Goal: Communication & Community: Answer question/provide support

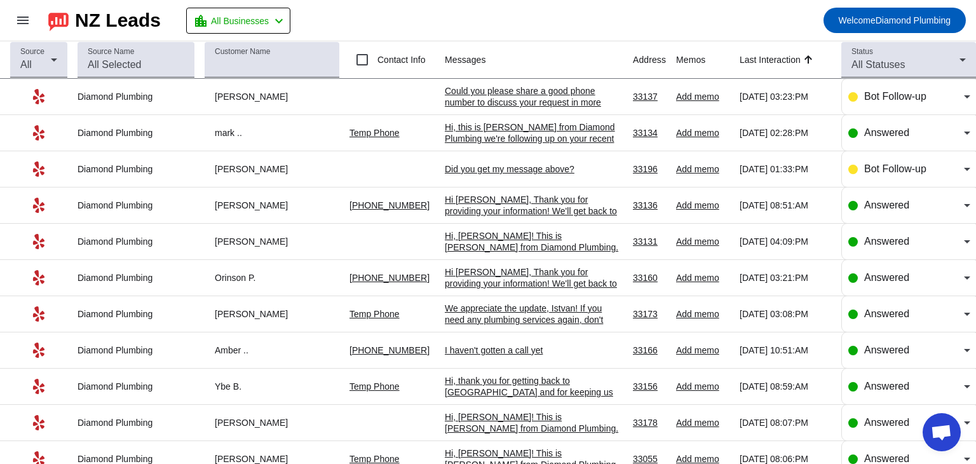
click at [518, 98] on div "Could you please share a good phone number to discuss your request in more deta…" at bounding box center [534, 102] width 178 height 34
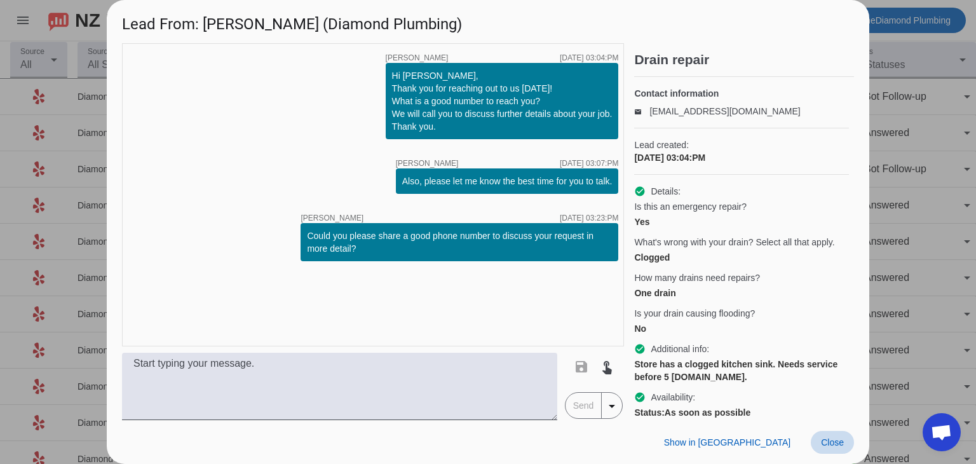
click at [833, 445] on span "Close" at bounding box center [832, 442] width 23 height 10
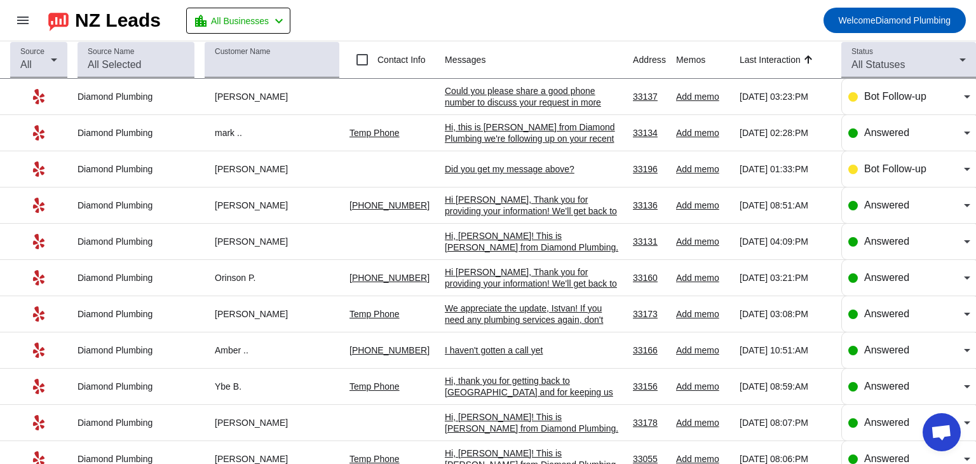
click at [498, 135] on div "Hi, this is [PERSON_NAME] from Diamond Plumbing we're following up on your rece…" at bounding box center [534, 166] width 178 height 91
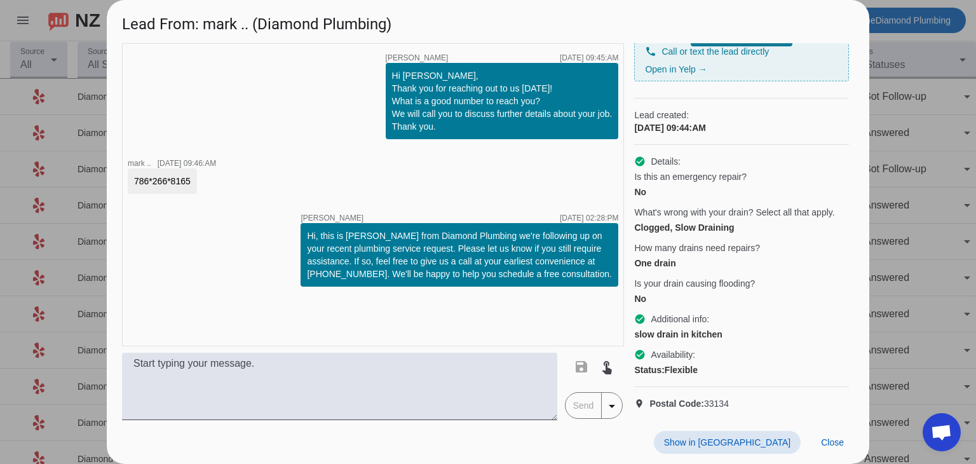
scroll to position [119, 0]
click at [840, 438] on span "Close" at bounding box center [832, 442] width 23 height 10
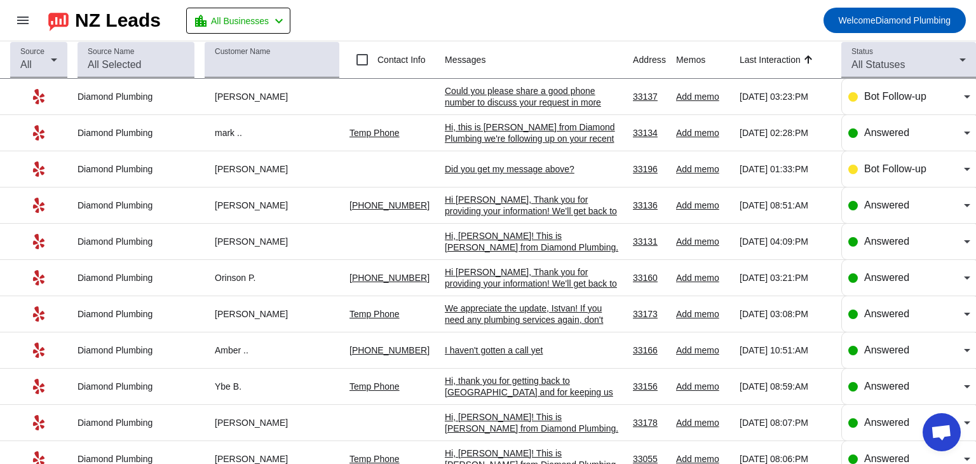
scroll to position [0, 0]
click at [502, 102] on td "Did you get my message above?​ [DATE] 04:24:PM" at bounding box center [539, 97] width 188 height 36
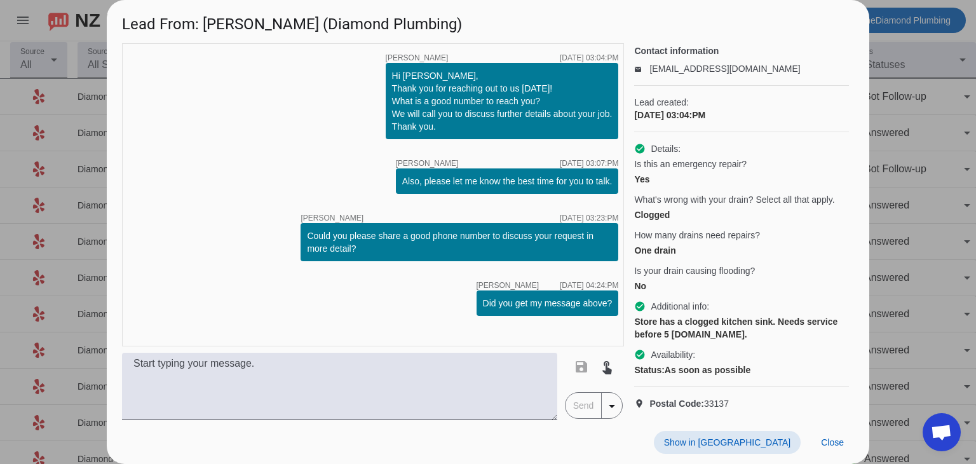
scroll to position [77, 0]
click at [829, 439] on span "Close" at bounding box center [832, 442] width 23 height 10
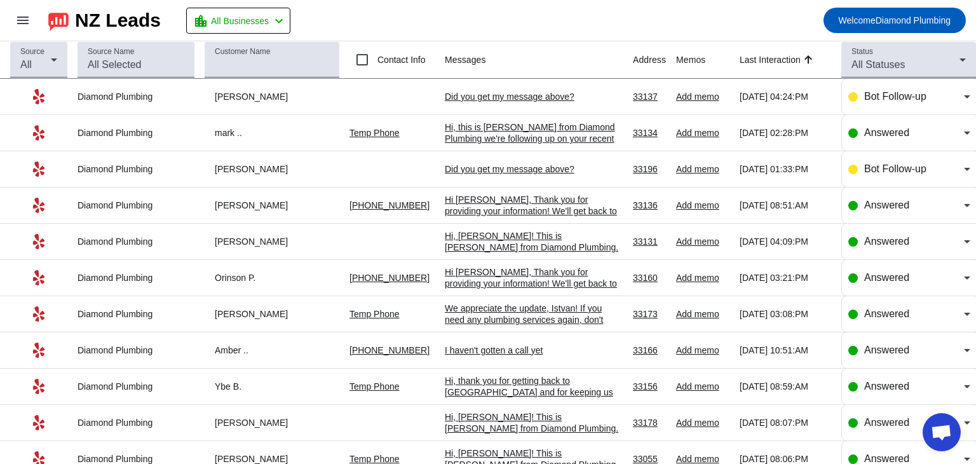
click at [549, 24] on mat-toolbar-row "menu NZ Leads location_city All Businesses chevron_left Welcome Diamond Plumbing" at bounding box center [488, 20] width 976 height 41
click at [515, 171] on div "Did you get my message above?​" at bounding box center [534, 168] width 178 height 11
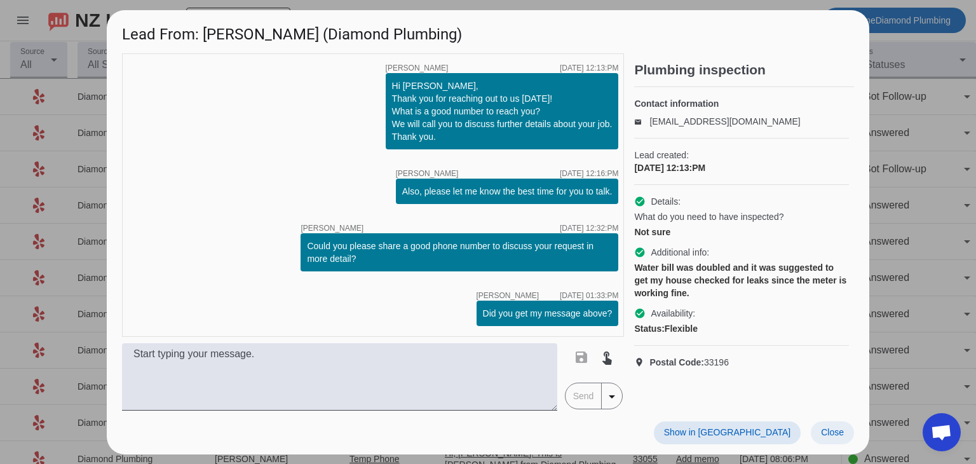
click at [833, 427] on span "Close" at bounding box center [832, 432] width 23 height 10
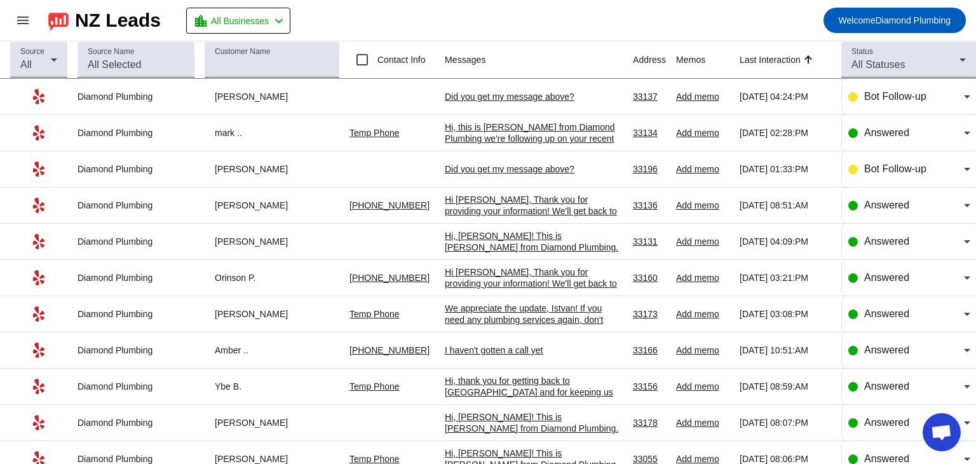
click at [501, 168] on div "Did you get my message above?​" at bounding box center [534, 168] width 178 height 11
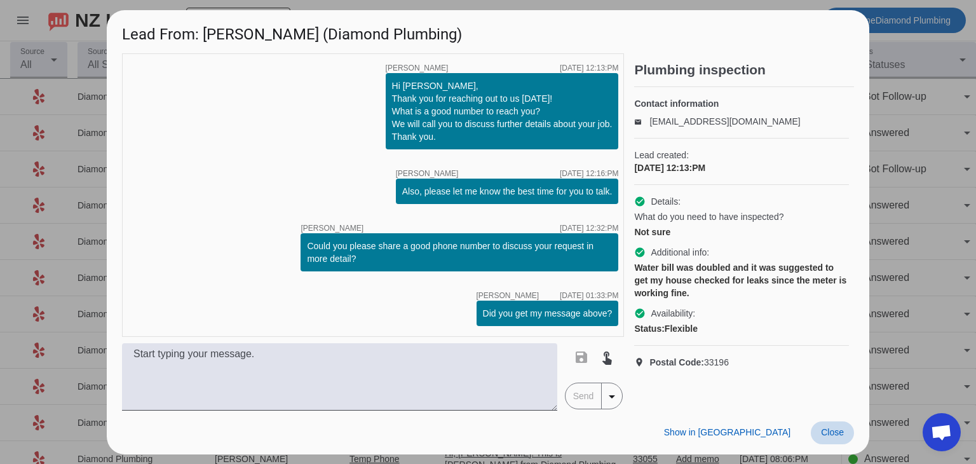
click at [831, 433] on span "Close" at bounding box center [832, 432] width 23 height 10
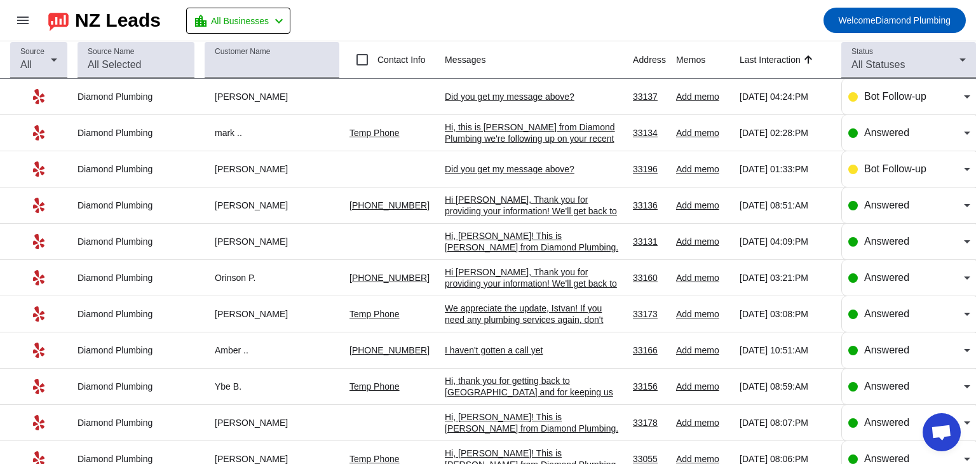
click at [478, 166] on div "Did you get my message above?​" at bounding box center [534, 168] width 178 height 11
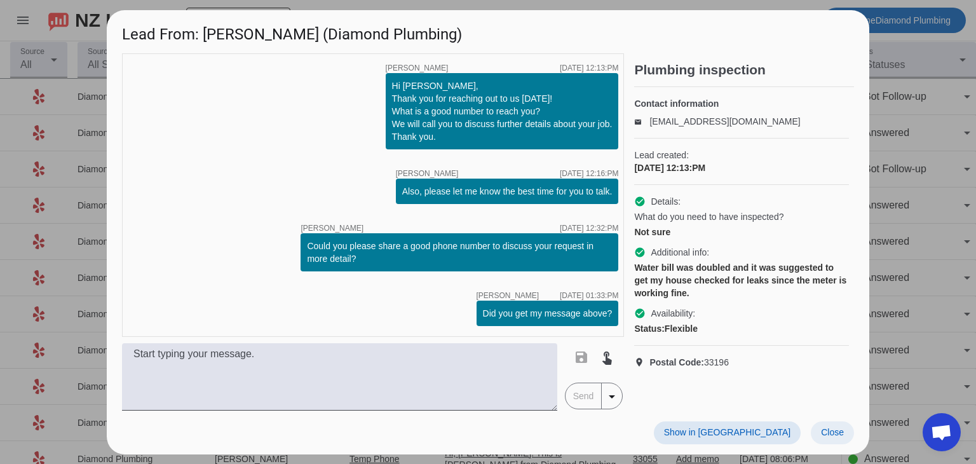
click at [833, 428] on span "Close" at bounding box center [832, 432] width 23 height 10
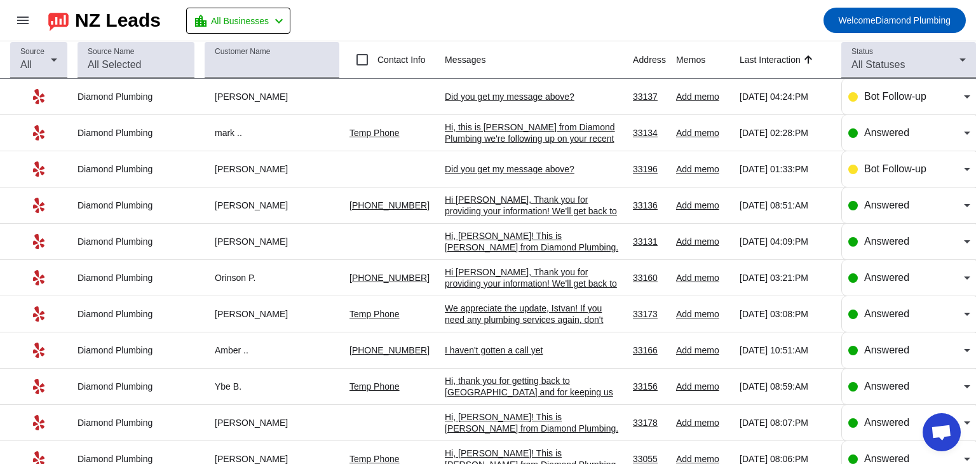
scroll to position [0, 0]
click at [544, 205] on div "Hi [PERSON_NAME], Thank you for providing your information! We'll get back to y…" at bounding box center [534, 211] width 178 height 34
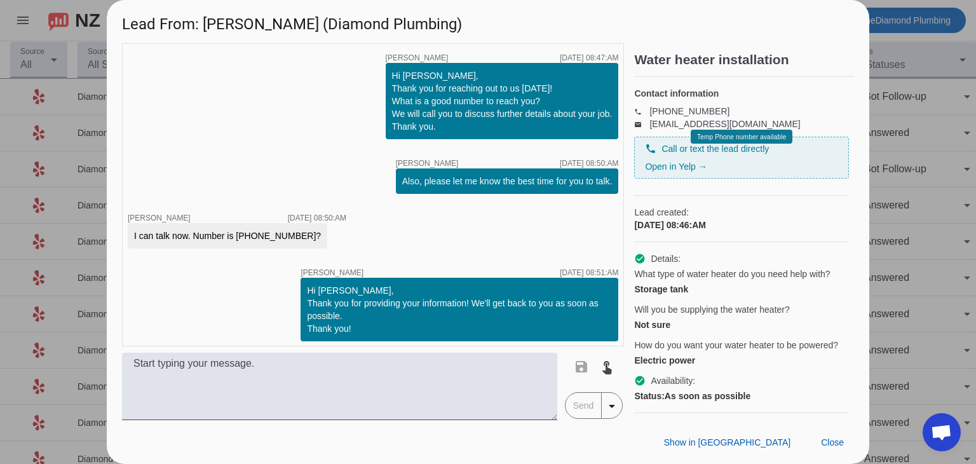
scroll to position [5, 0]
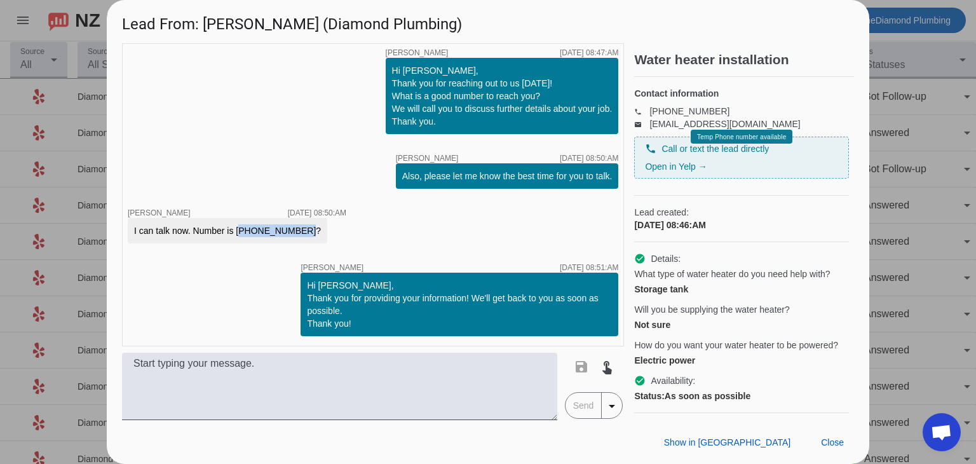
drag, startPoint x: 241, startPoint y: 233, endPoint x: 310, endPoint y: 231, distance: 68.6
click at [310, 231] on div "I can talk now. Number is 774-314-0959?" at bounding box center [237, 230] width 219 height 25
click at [292, 231] on div "I can talk now. Number is 774-314-0959?" at bounding box center [227, 230] width 187 height 13
drag, startPoint x: 241, startPoint y: 231, endPoint x: 296, endPoint y: 236, distance: 54.9
click at [296, 236] on div "I can talk now. Number is 774-314-0959?" at bounding box center [227, 230] width 187 height 13
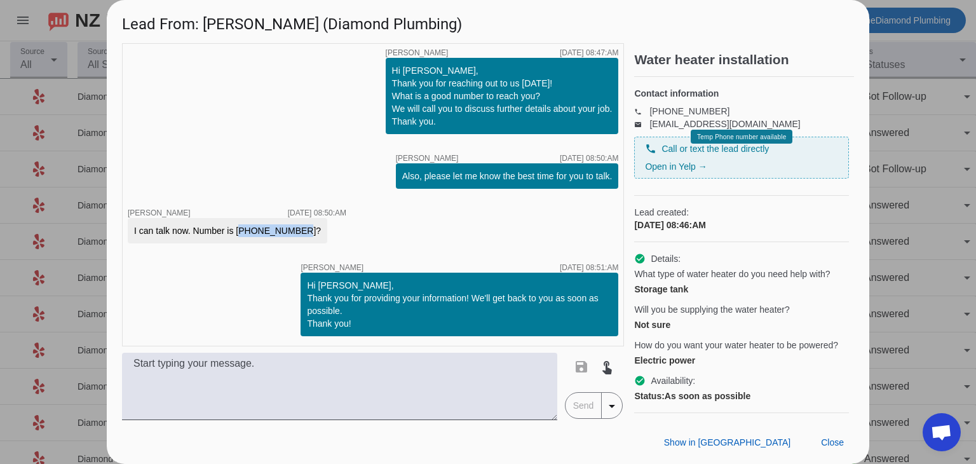
copy div "774-314-0959"
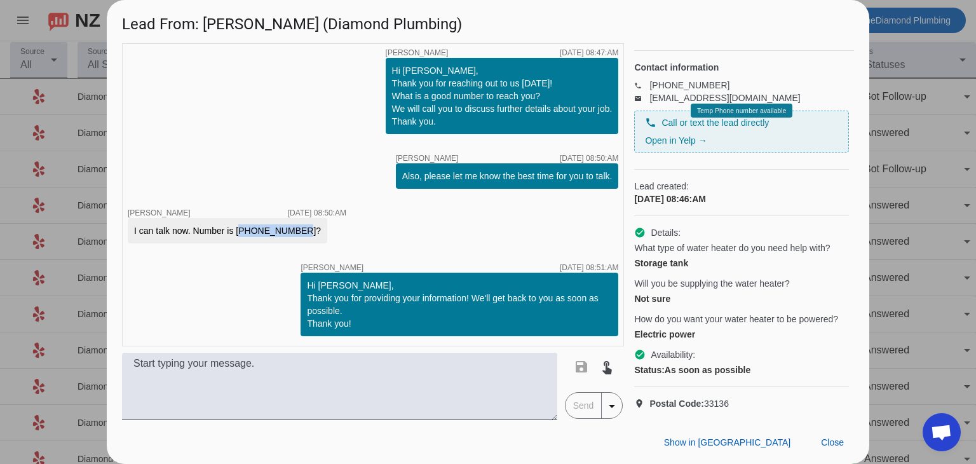
scroll to position [73, 0]
click at [830, 447] on span "Close" at bounding box center [832, 442] width 23 height 10
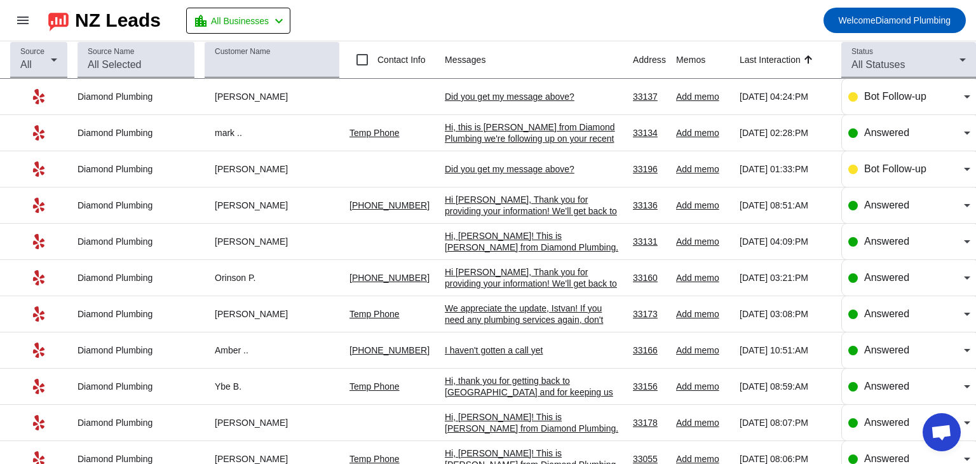
click at [505, 198] on div "Hi [PERSON_NAME], Thank you for providing your information! We'll get back to y…" at bounding box center [534, 211] width 178 height 34
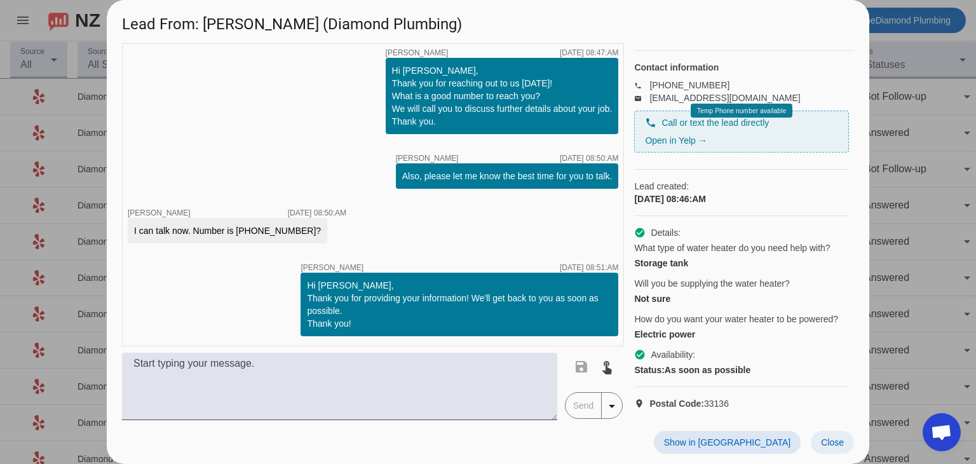
click at [840, 440] on span "Close" at bounding box center [832, 442] width 23 height 10
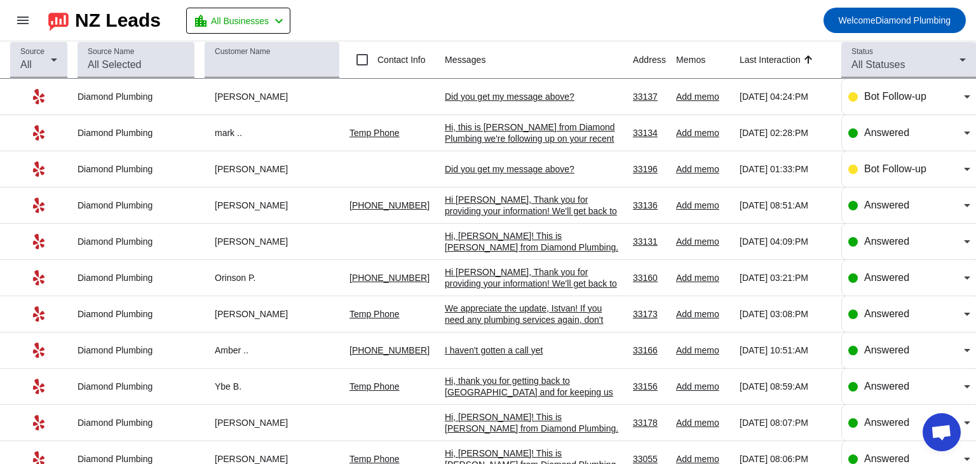
scroll to position [0, 0]
click at [502, 97] on div "Did you get my message above?​" at bounding box center [534, 96] width 178 height 11
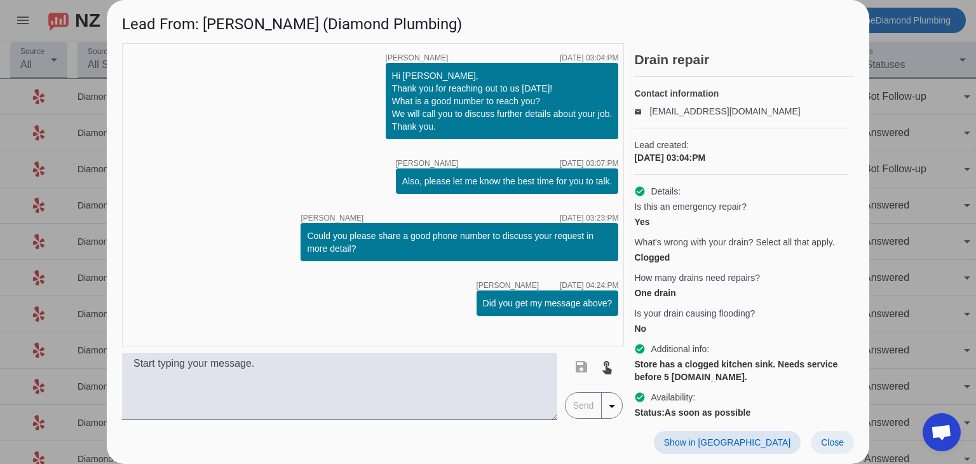
click at [836, 443] on span "Close" at bounding box center [832, 442] width 23 height 10
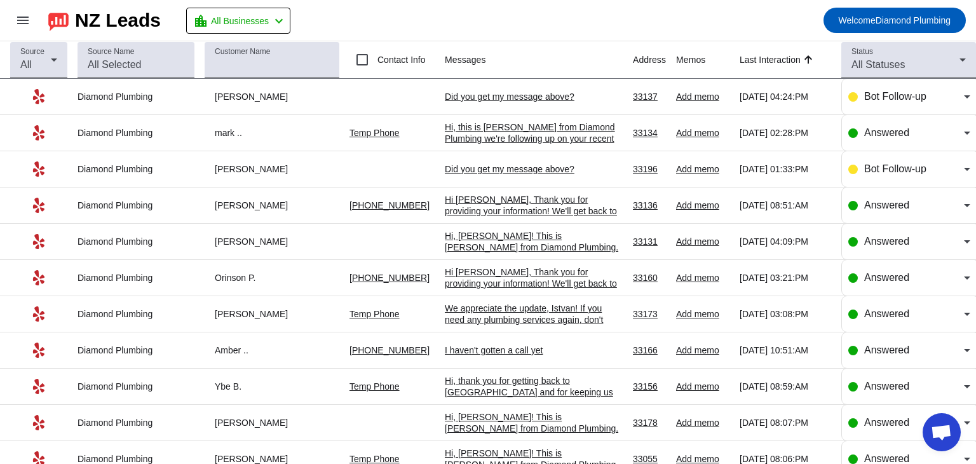
click at [603, 17] on mat-toolbar-row "menu NZ Leads location_city All Businesses chevron_left Welcome Diamond Plumbing" at bounding box center [488, 20] width 976 height 41
click at [602, 24] on mat-toolbar-row "menu NZ Leads location_city All Businesses chevron_left Welcome Diamond Plumbing" at bounding box center [488, 20] width 976 height 41
click at [480, 143] on div "Hi, this is [PERSON_NAME] from Diamond Plumbing we're following up on your rece…" at bounding box center [534, 166] width 178 height 91
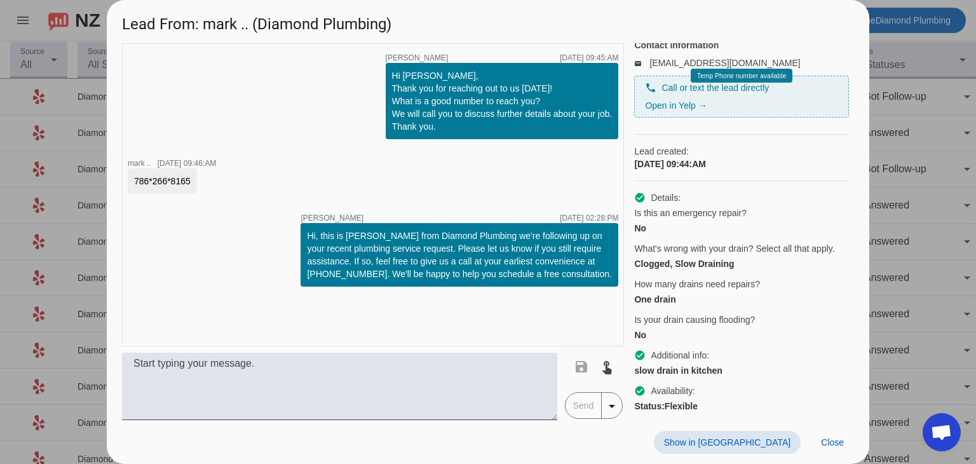
scroll to position [119, 0]
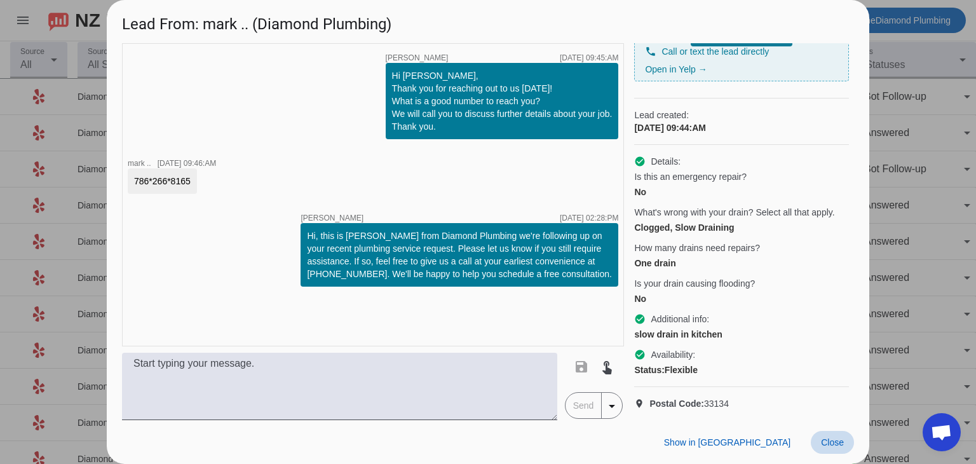
click at [831, 448] on span at bounding box center [832, 442] width 43 height 23
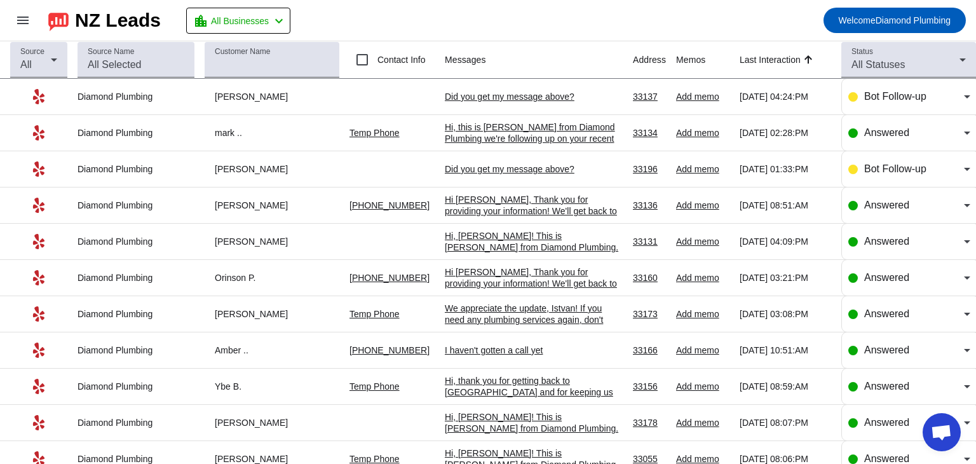
click at [503, 165] on div "Did you get my message above?​" at bounding box center [534, 168] width 178 height 11
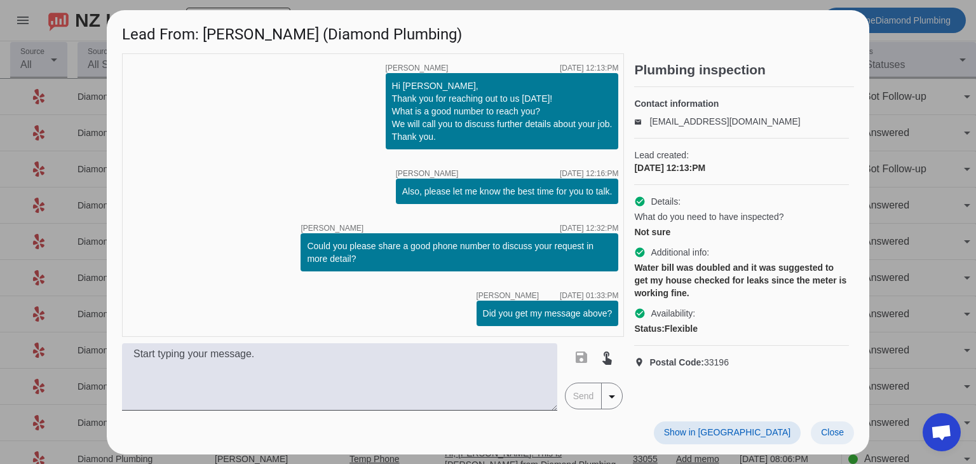
click at [828, 433] on span "Close" at bounding box center [832, 432] width 23 height 10
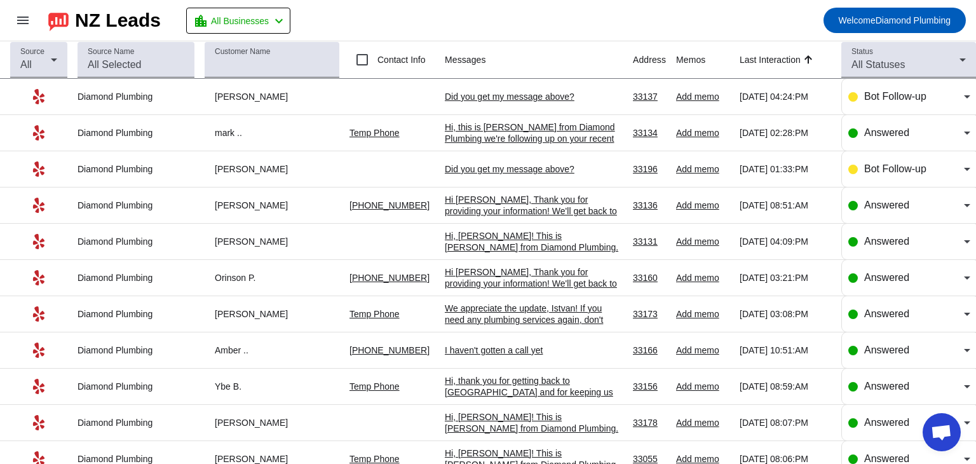
click at [504, 138] on div "Hi, this is [PERSON_NAME] from Diamond Plumbing we're following up on your rece…" at bounding box center [534, 166] width 178 height 91
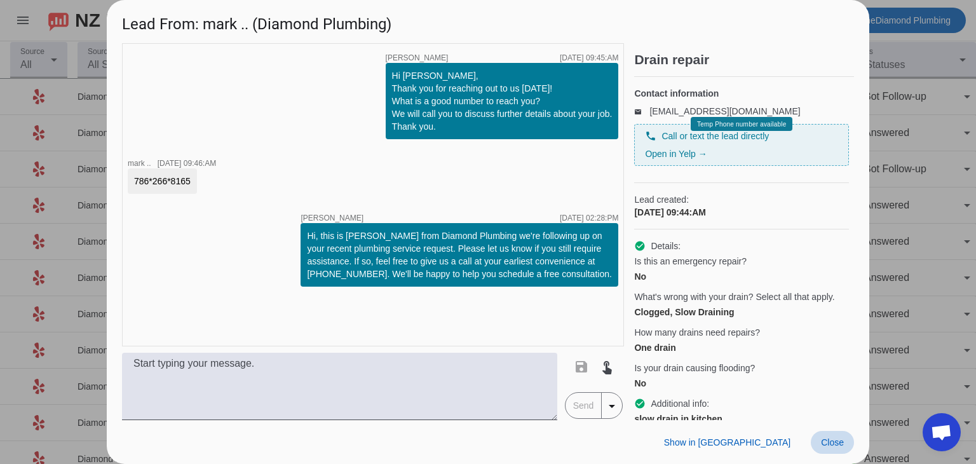
click at [831, 447] on span "Close" at bounding box center [832, 442] width 23 height 10
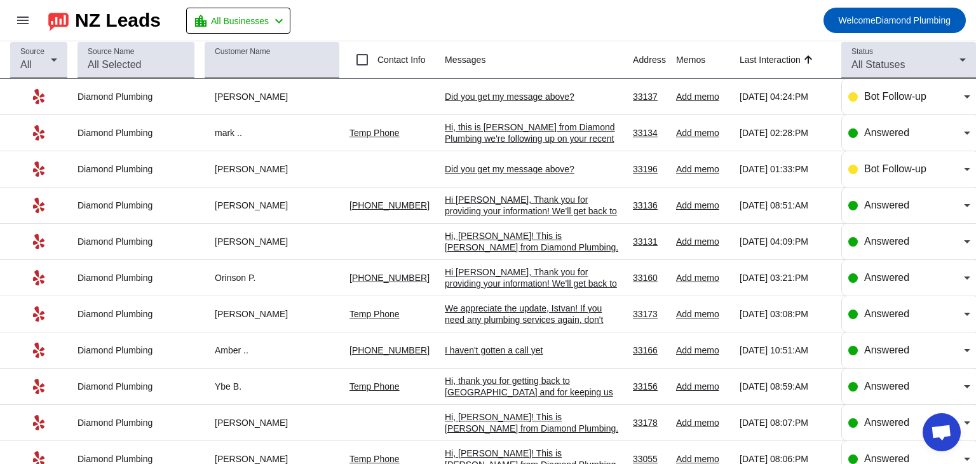
click at [478, 168] on div "Did you get my message above?​" at bounding box center [534, 168] width 178 height 11
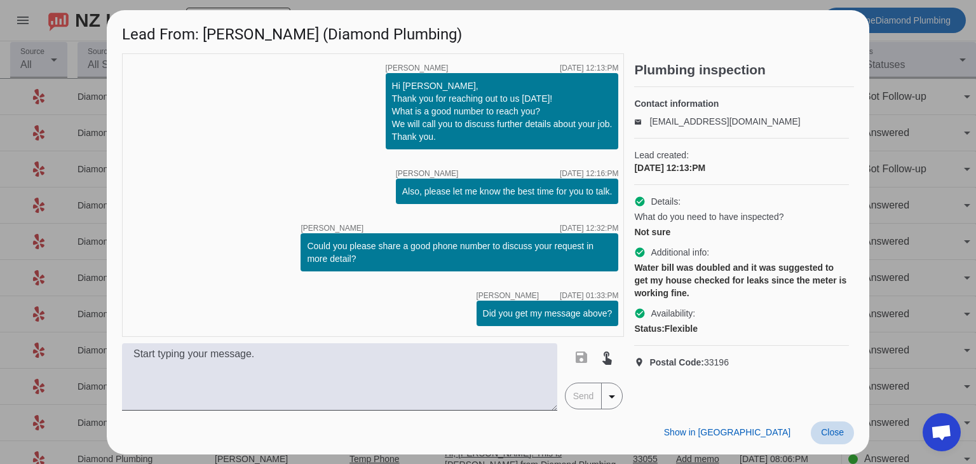
click at [823, 433] on span "Close" at bounding box center [832, 432] width 23 height 10
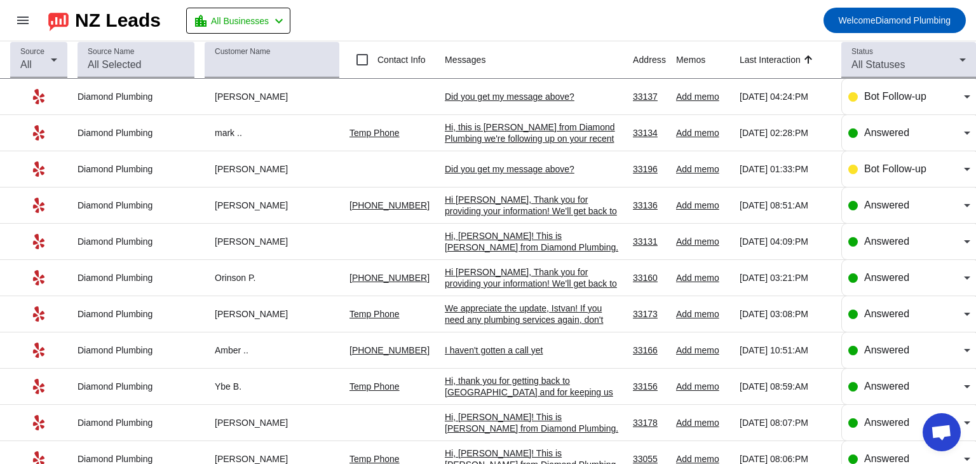
click at [497, 95] on div "Did you get my message above?​" at bounding box center [534, 96] width 178 height 11
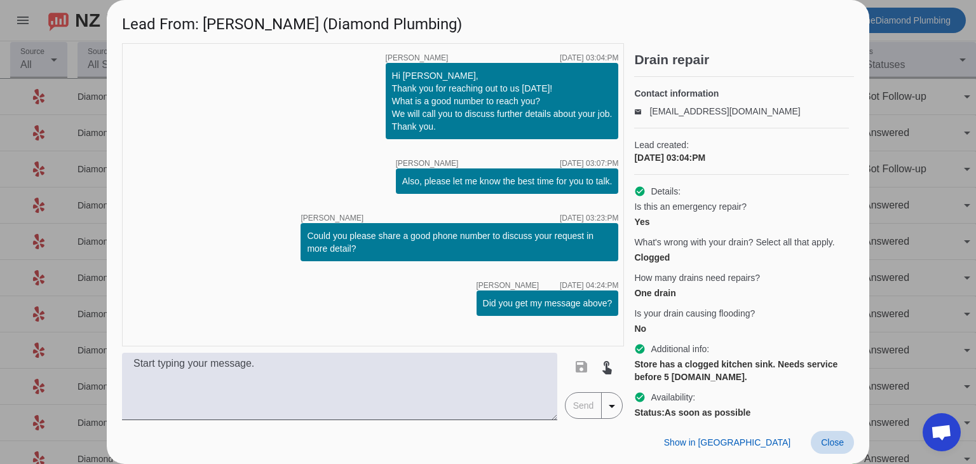
click at [839, 441] on span "Close" at bounding box center [832, 442] width 23 height 10
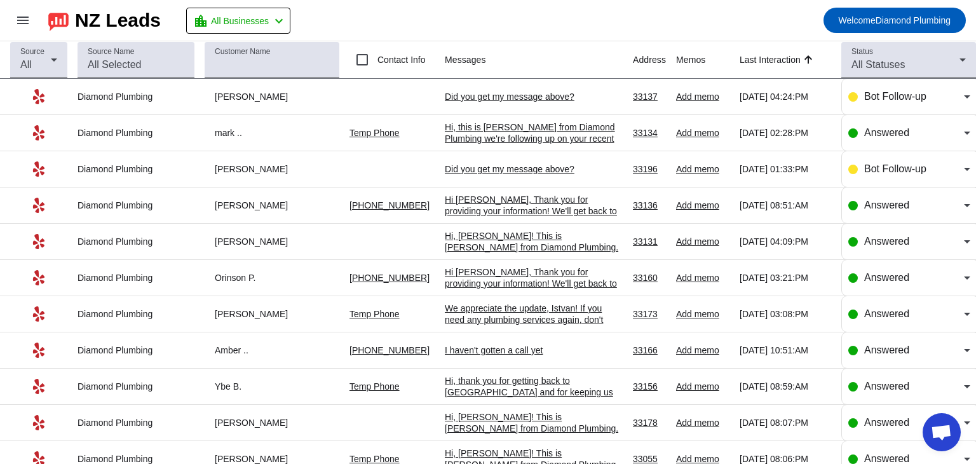
click at [572, 22] on mat-toolbar-row "menu NZ Leads location_city All Businesses chevron_left Welcome Diamond Plumbing" at bounding box center [488, 20] width 976 height 41
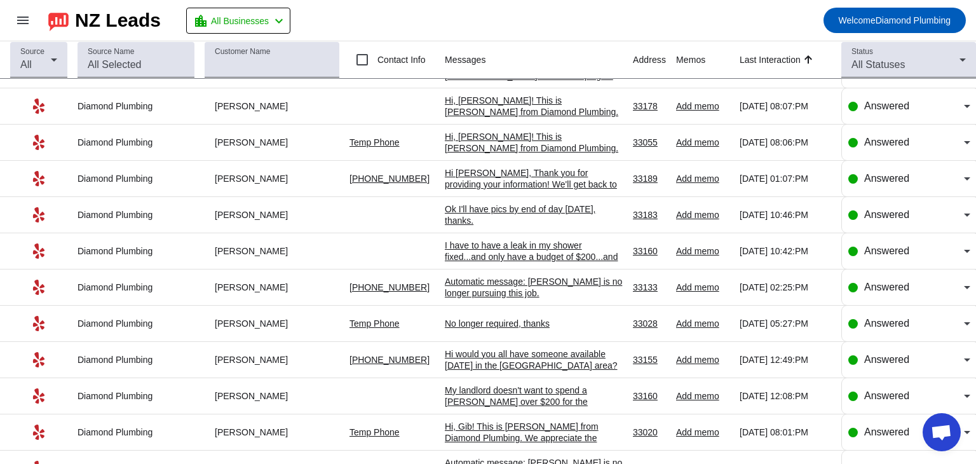
scroll to position [317, 0]
click at [485, 214] on div "Ok I'll have pics by end of day [DATE], thanks." at bounding box center [534, 214] width 178 height 23
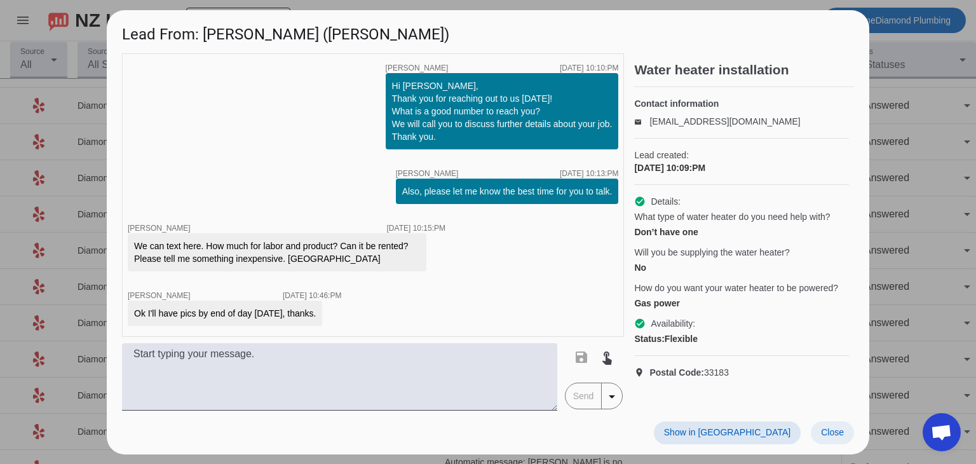
click at [842, 437] on span "Close" at bounding box center [832, 432] width 23 height 10
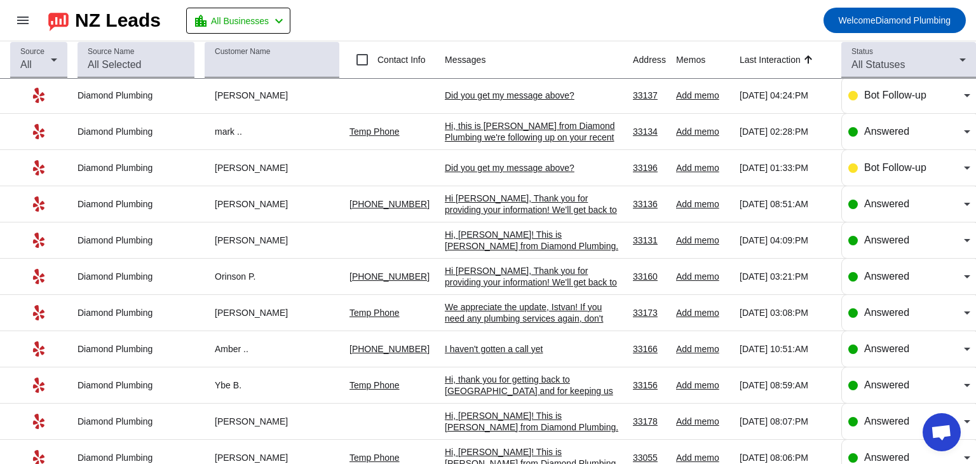
scroll to position [0, 0]
